Goal: Task Accomplishment & Management: Use online tool/utility

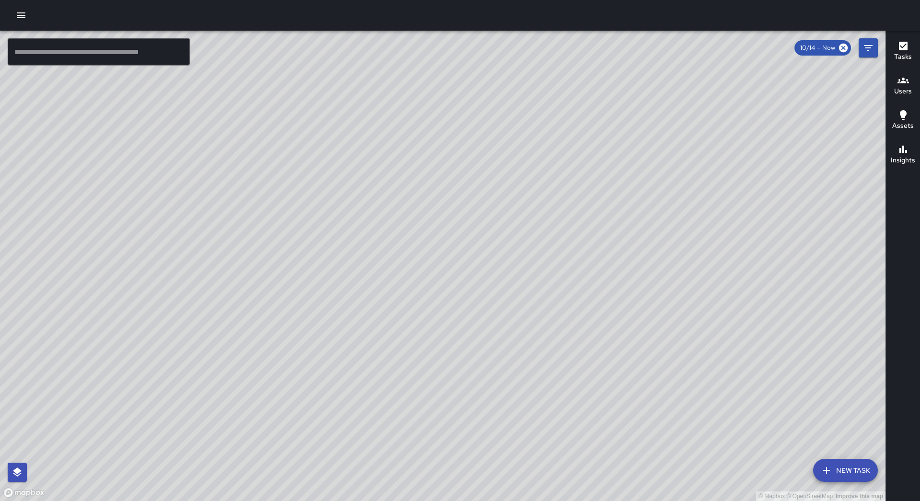
click at [17, 20] on icon "button" at bounding box center [20, 15] width 11 height 11
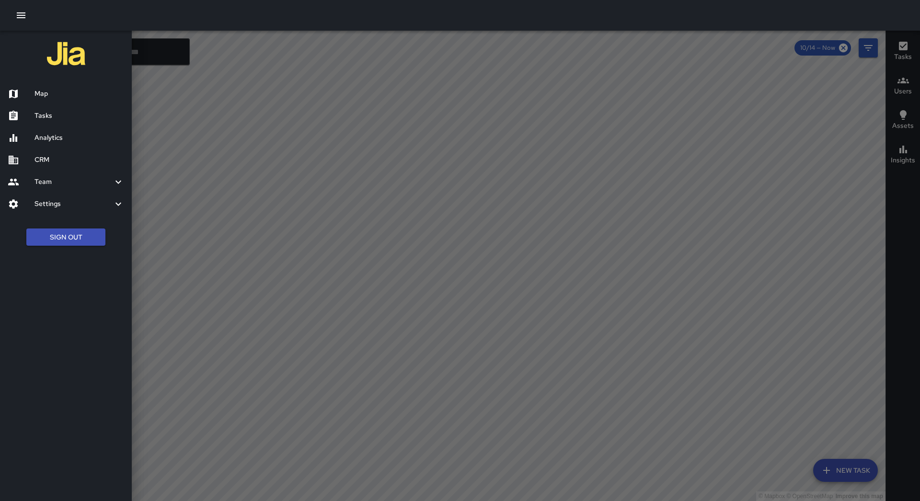
click at [55, 116] on h6 "Tasks" at bounding box center [79, 116] width 90 height 11
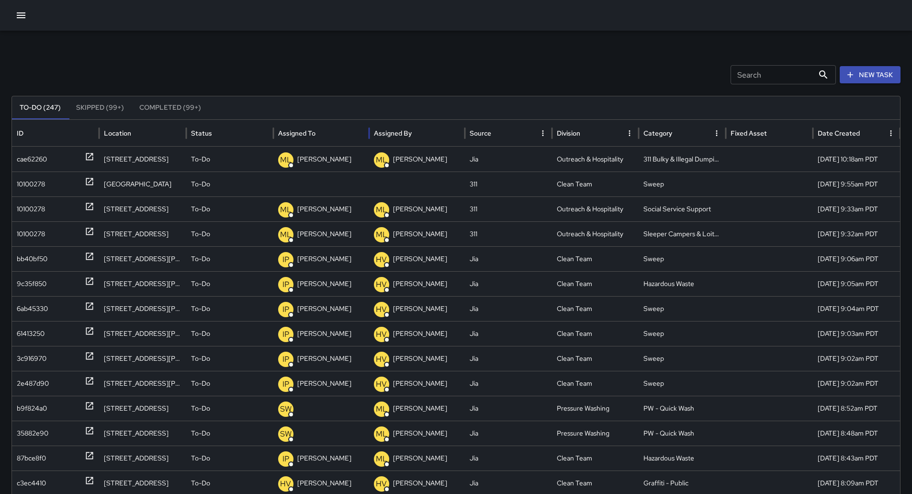
click at [337, 129] on div "Assigned To" at bounding box center [321, 133] width 86 height 26
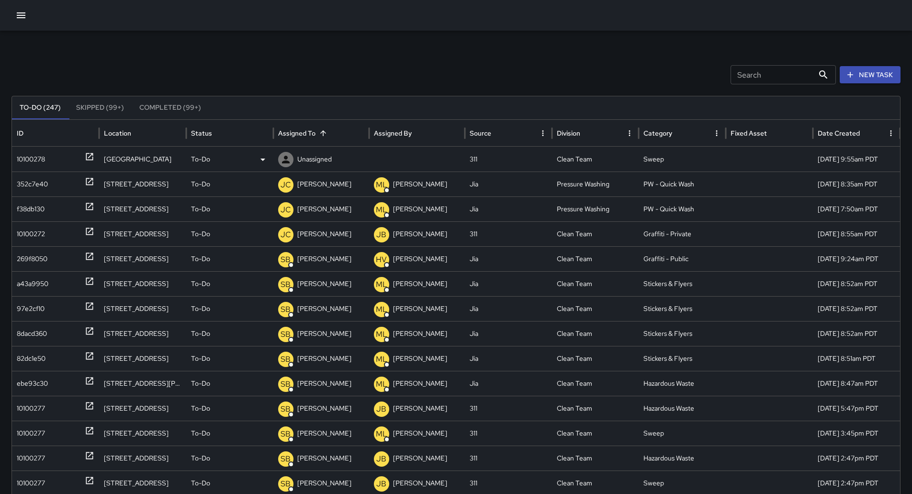
click at [57, 160] on div "10100278" at bounding box center [56, 159] width 78 height 24
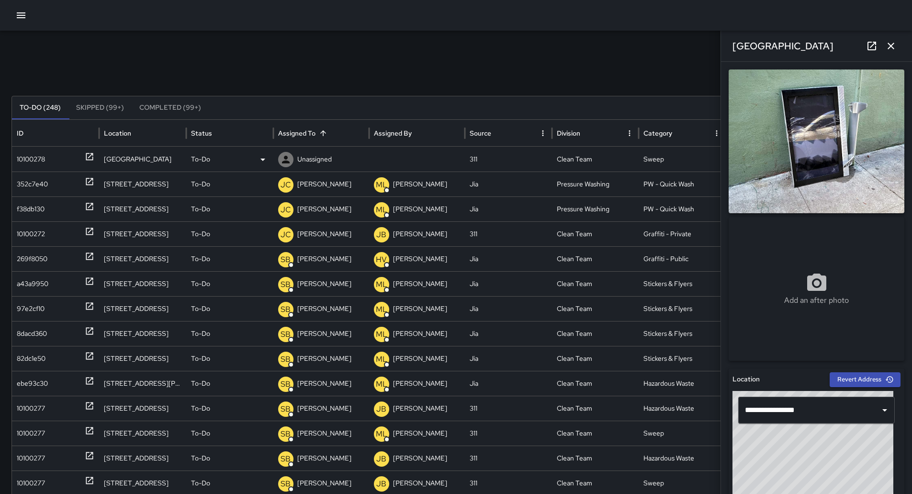
click at [244, 160] on div "To-Do" at bounding box center [230, 159] width 78 height 24
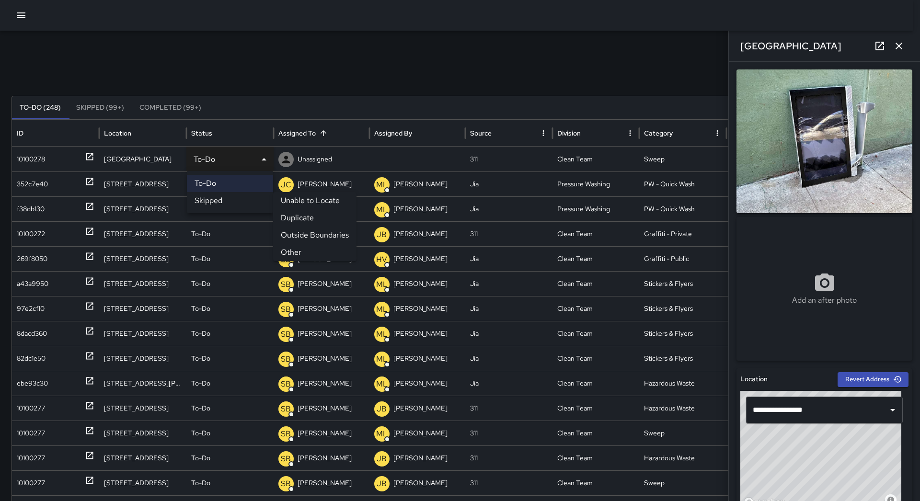
click at [299, 247] on li "Other" at bounding box center [314, 252] width 83 height 17
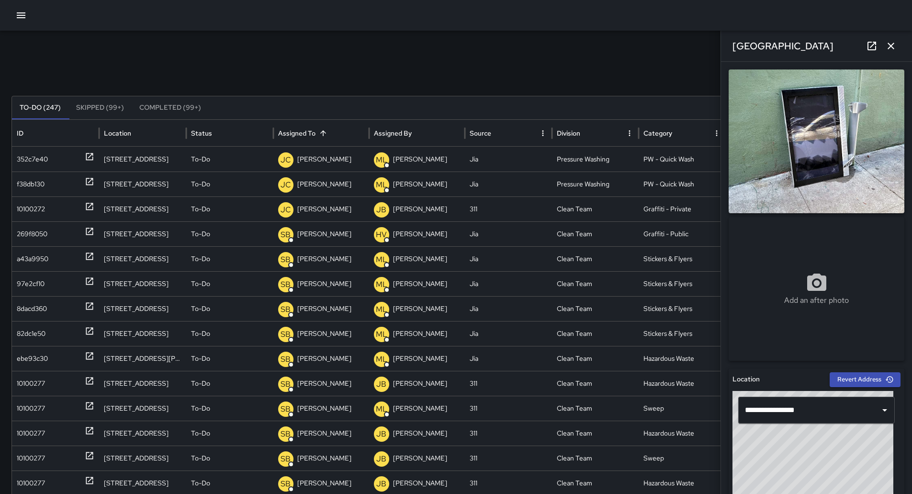
click at [19, 10] on button "button" at bounding box center [20, 15] width 19 height 19
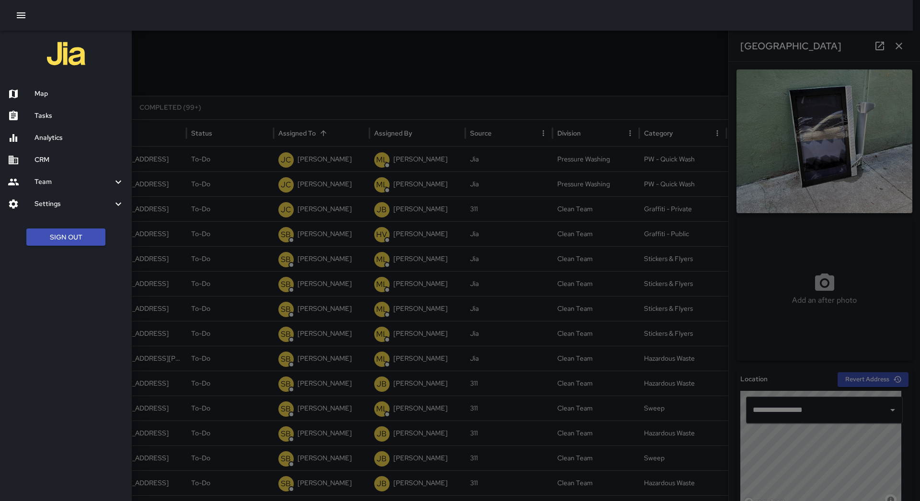
click at [60, 95] on h6 "Map" at bounding box center [79, 94] width 90 height 11
